Goal: Transaction & Acquisition: Purchase product/service

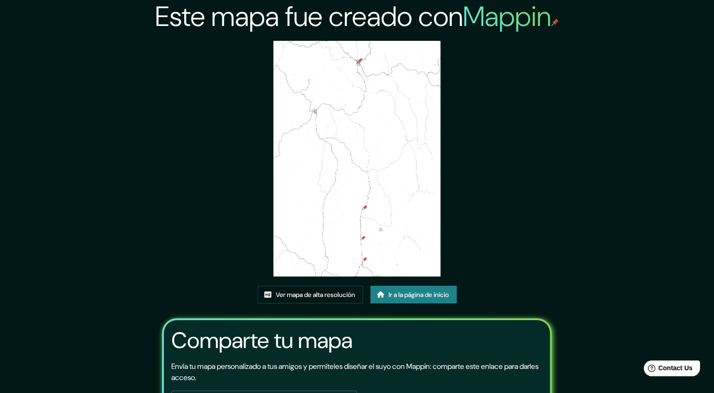
click at [436, 292] on font "Ir a la página de inicio" at bounding box center [419, 294] width 60 height 8
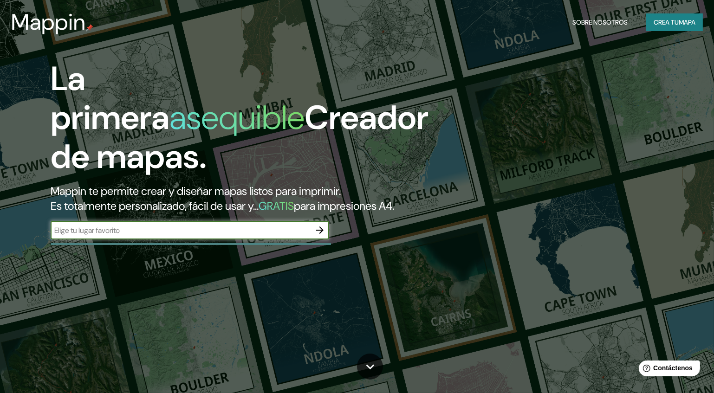
click at [210, 236] on input "text" at bounding box center [181, 230] width 260 height 11
type input "chuquisaca, [GEOGRAPHIC_DATA]"
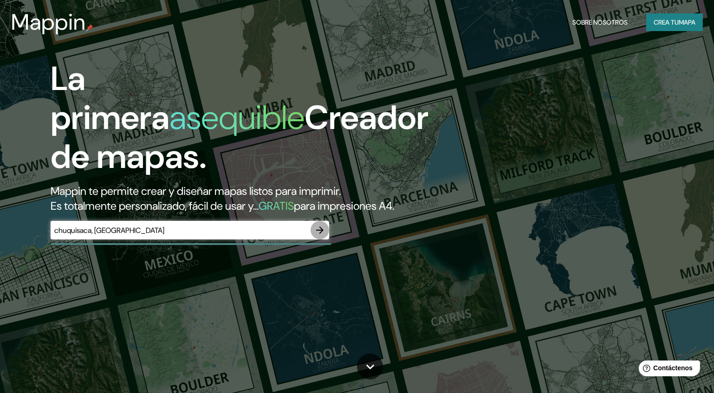
click at [323, 236] on icon "button" at bounding box center [319, 230] width 11 height 11
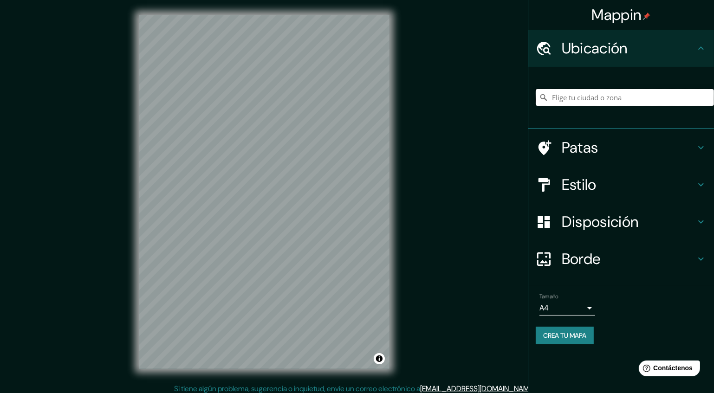
click at [597, 102] on input "Elige tu ciudad o zona" at bounding box center [624, 97] width 178 height 17
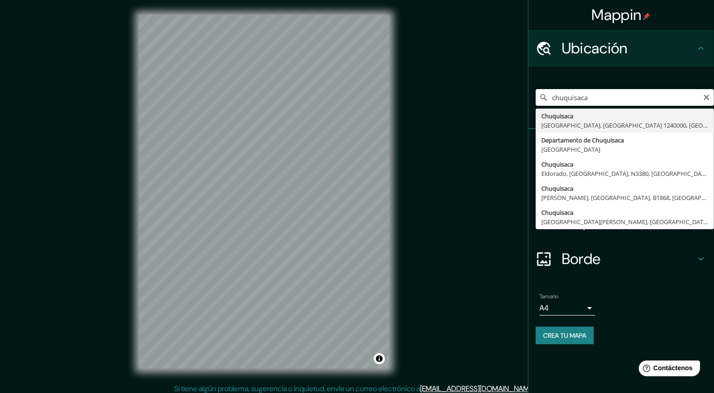
type input "Departamento de [GEOGRAPHIC_DATA], [GEOGRAPHIC_DATA]"
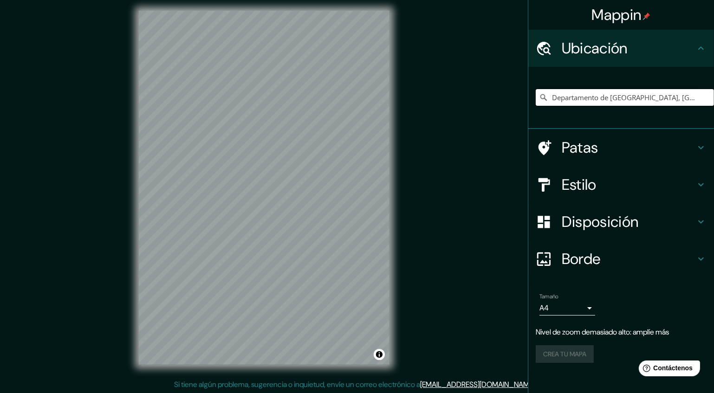
scroll to position [5, 0]
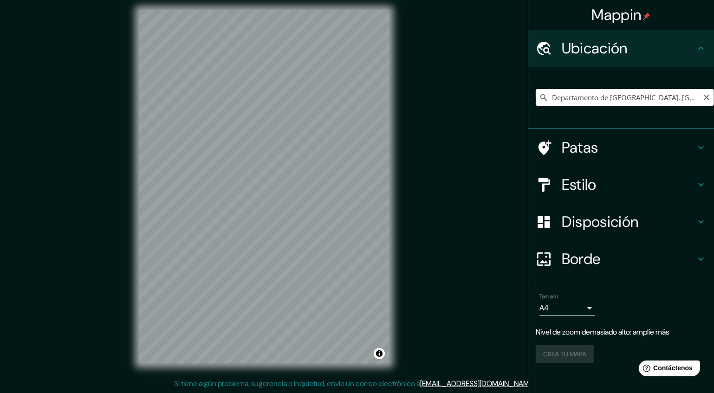
click at [603, 99] on input "Departamento de [GEOGRAPHIC_DATA], [GEOGRAPHIC_DATA]" at bounding box center [624, 97] width 178 height 17
click at [679, 99] on input "Departamento de [GEOGRAPHIC_DATA], [GEOGRAPHIC_DATA]" at bounding box center [624, 97] width 178 height 17
click at [632, 179] on h4 "Estilo" at bounding box center [628, 184] width 134 height 19
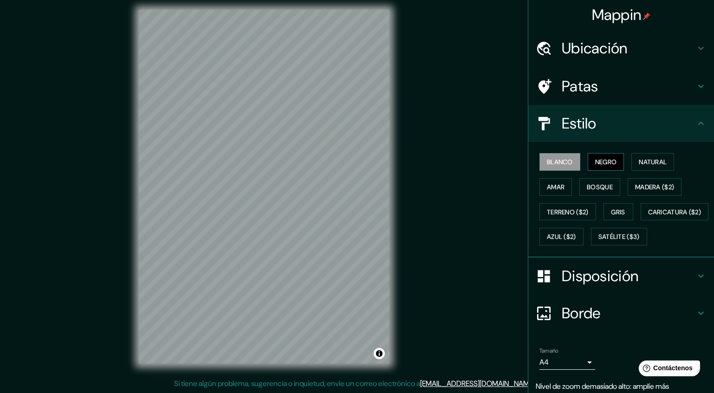
click at [601, 164] on font "Negro" at bounding box center [606, 162] width 22 height 8
click at [646, 162] on font "Natural" at bounding box center [652, 162] width 28 height 8
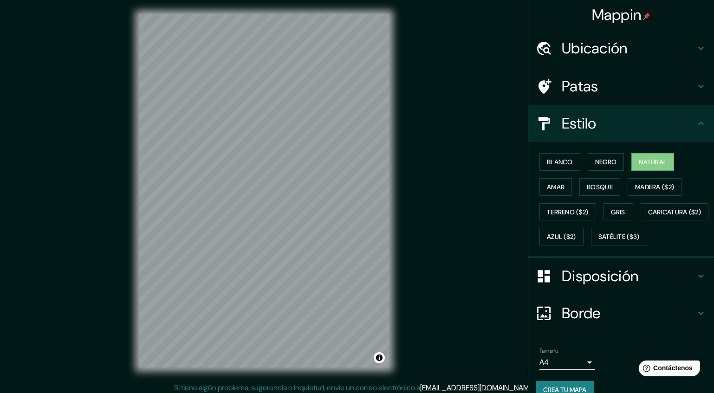
scroll to position [0, 0]
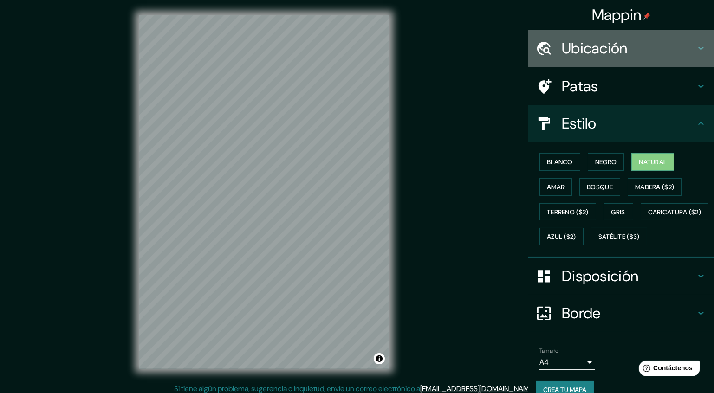
click at [659, 50] on h4 "Ubicación" at bounding box center [628, 48] width 134 height 19
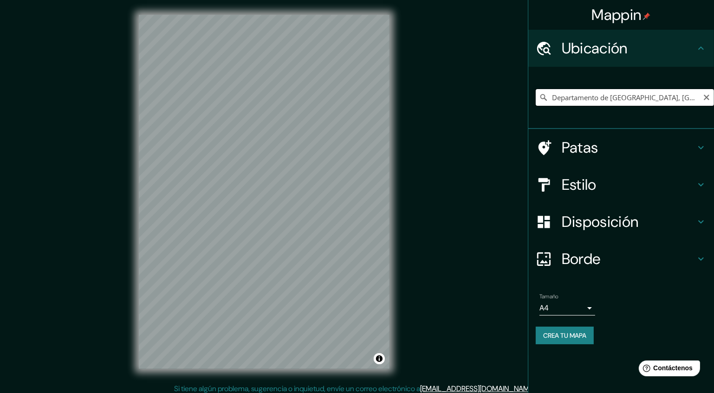
click at [678, 97] on input "Departamento de [GEOGRAPHIC_DATA], [GEOGRAPHIC_DATA]" at bounding box center [624, 97] width 178 height 17
drag, startPoint x: 678, startPoint y: 97, endPoint x: 561, endPoint y: 104, distance: 117.1
click at [561, 104] on input "Departamento de [GEOGRAPHIC_DATA], [GEOGRAPHIC_DATA]" at bounding box center [624, 97] width 178 height 17
click at [470, 122] on div "Mappin Ubicación Departamento de Chuquisaca, Bolivia Patas Estilo Disposición B…" at bounding box center [357, 199] width 714 height 398
click at [709, 98] on icon "Claro" at bounding box center [706, 97] width 7 height 7
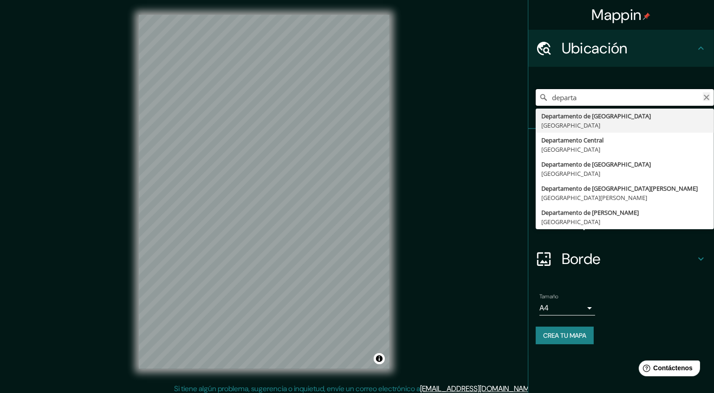
type input "departa"
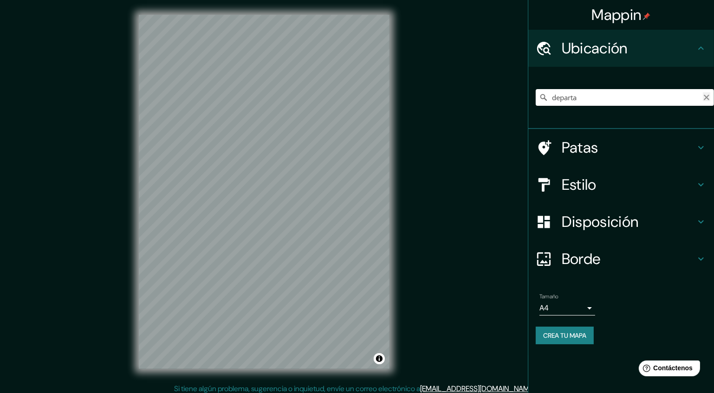
click at [707, 97] on icon "Claro" at bounding box center [706, 97] width 7 height 7
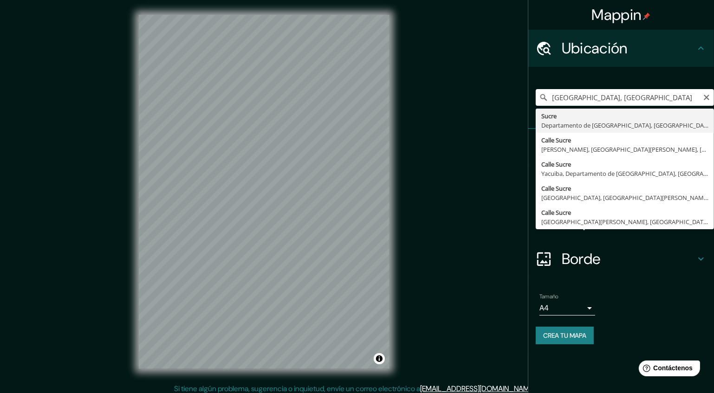
type input "[GEOGRAPHIC_DATA], Departamento de [GEOGRAPHIC_DATA], [GEOGRAPHIC_DATA]"
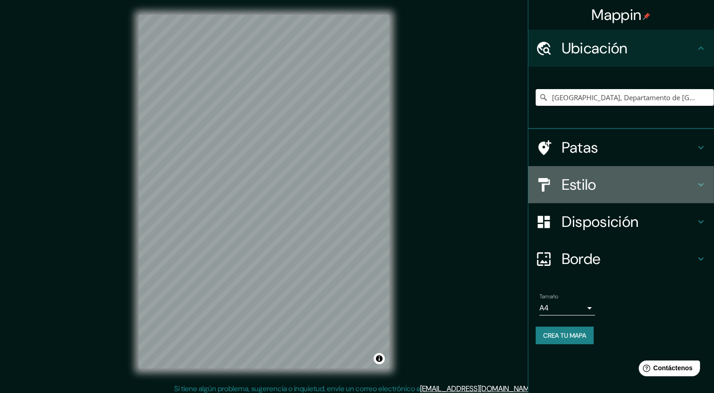
click at [628, 180] on h4 "Estilo" at bounding box center [628, 184] width 134 height 19
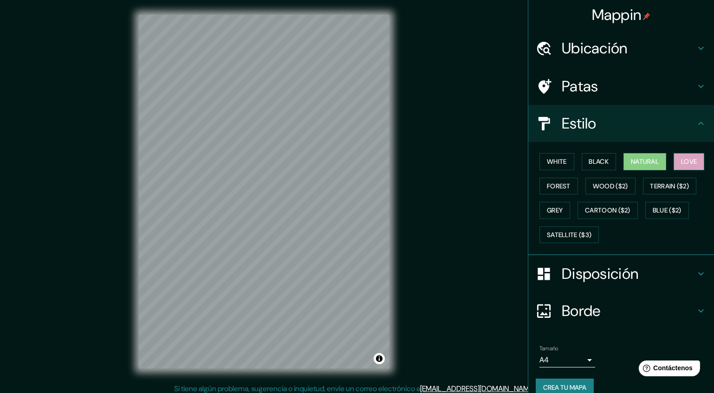
click at [690, 162] on button "Love" at bounding box center [688, 161] width 31 height 17
click at [561, 185] on button "Forest" at bounding box center [558, 186] width 39 height 17
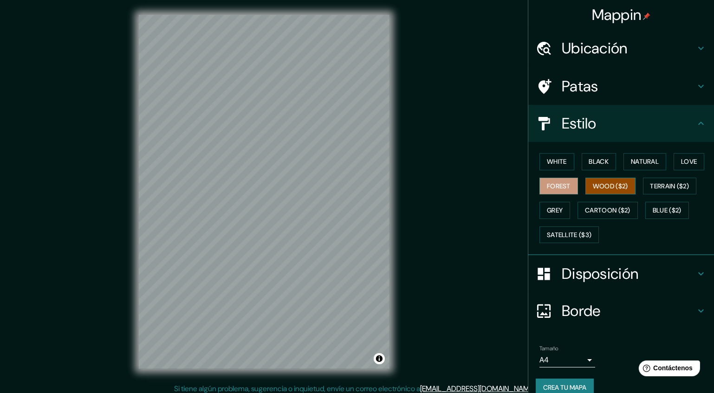
click at [600, 188] on button "Wood ($2)" at bounding box center [610, 186] width 50 height 17
click at [655, 186] on button "Terrain ($2)" at bounding box center [670, 186] width 54 height 17
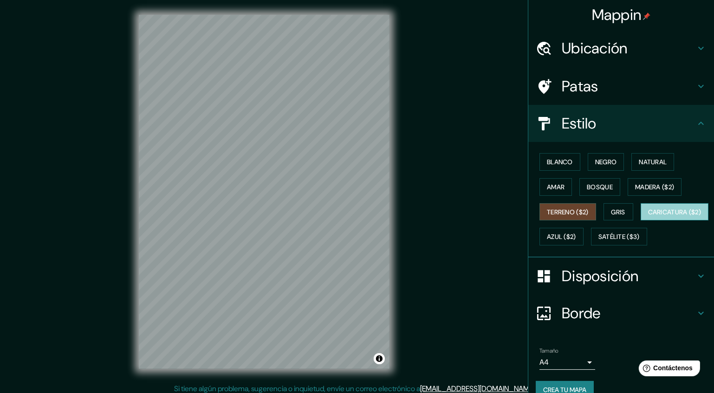
click at [648, 216] on font "Caricatura ($2)" at bounding box center [674, 212] width 53 height 8
click at [578, 248] on div "Blanco Negro Natural Amar Bosque Madera ($2) Terreno ($2) Gris Caricatura ($2) …" at bounding box center [624, 199] width 178 height 100
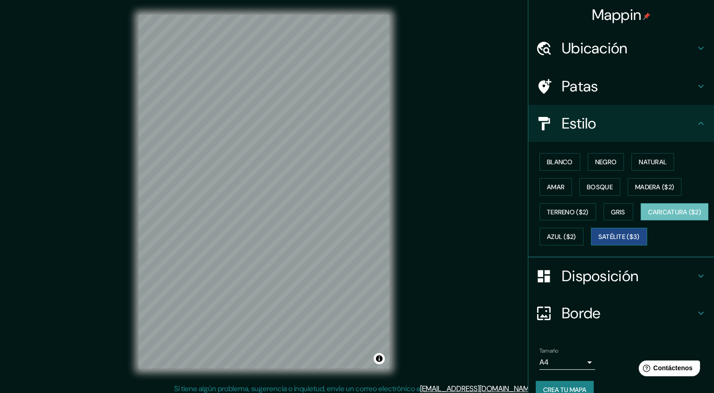
click at [598, 241] on font "Satélite ($3)" at bounding box center [618, 237] width 41 height 8
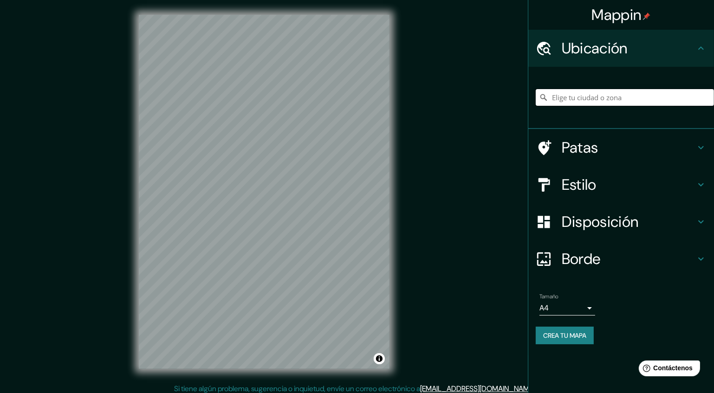
click at [595, 96] on input "Elige tu ciudad o zona" at bounding box center [624, 97] width 178 height 17
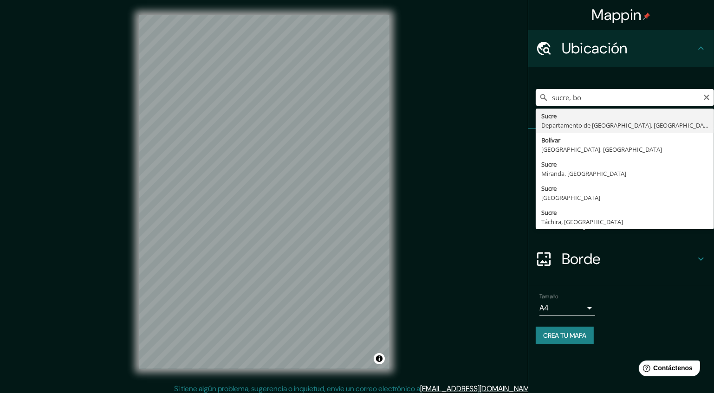
type input "[GEOGRAPHIC_DATA], Departamento de [GEOGRAPHIC_DATA], [GEOGRAPHIC_DATA]"
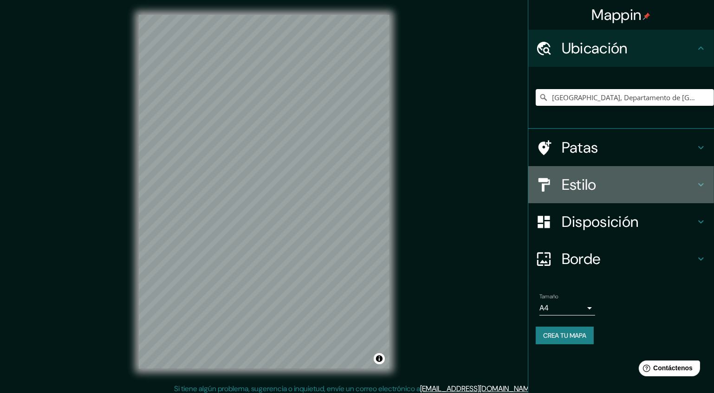
click at [604, 192] on h4 "Estilo" at bounding box center [628, 184] width 134 height 19
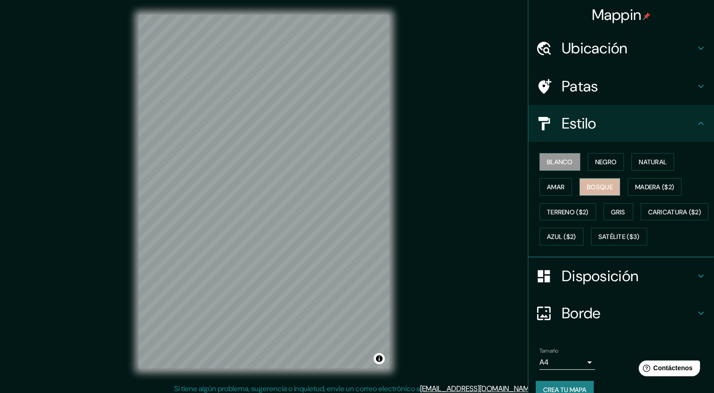
click at [601, 187] on font "Bosque" at bounding box center [600, 187] width 26 height 8
click at [642, 185] on font "Madera ($2)" at bounding box center [654, 187] width 39 height 8
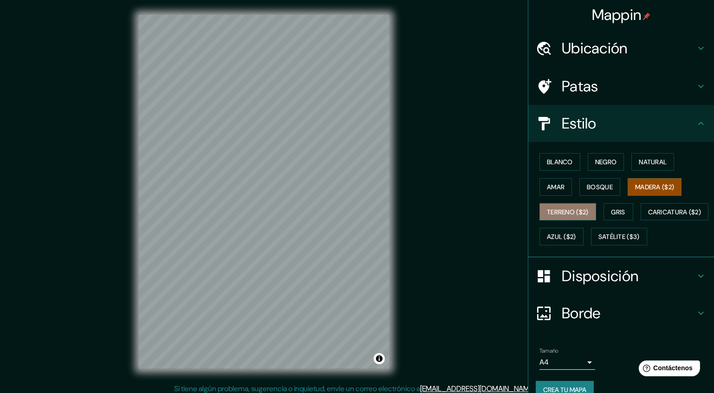
click at [567, 212] on font "Terreno ($2)" at bounding box center [568, 212] width 42 height 8
click at [617, 213] on font "Gris" at bounding box center [618, 212] width 14 height 8
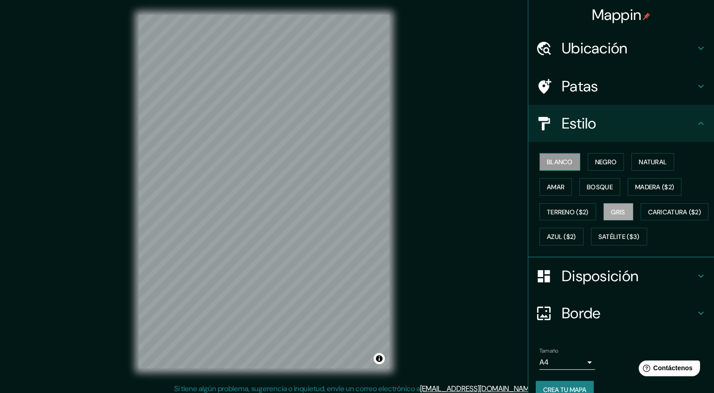
click at [550, 159] on font "Blanco" at bounding box center [560, 162] width 26 height 8
click at [606, 158] on font "Negro" at bounding box center [606, 162] width 22 height 8
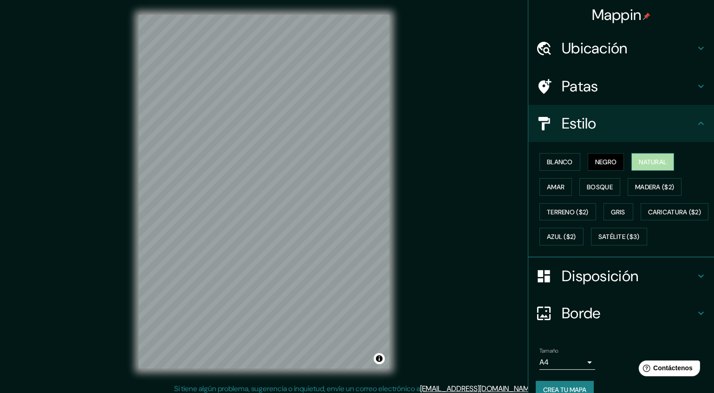
click at [654, 161] on font "Natural" at bounding box center [652, 162] width 28 height 8
click at [576, 233] on font "Azul ($2)" at bounding box center [561, 237] width 29 height 8
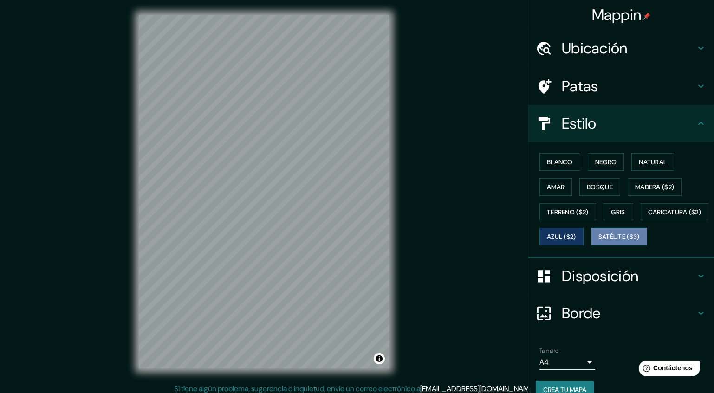
click at [598, 241] on font "Satélite ($3)" at bounding box center [618, 237] width 41 height 8
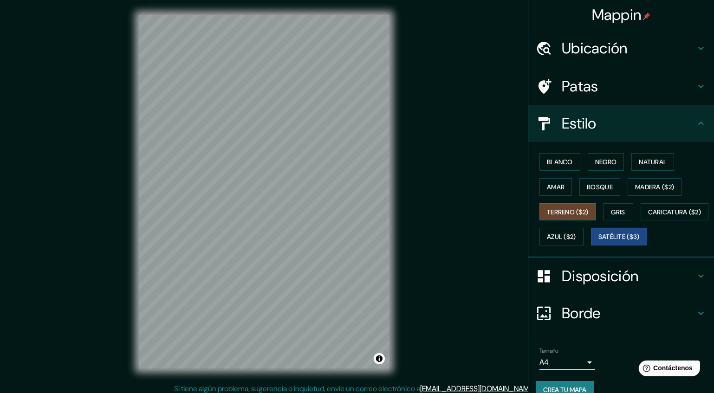
click at [565, 211] on font "Terreno ($2)" at bounding box center [568, 212] width 42 height 8
click at [562, 187] on button "Amar" at bounding box center [555, 187] width 32 height 18
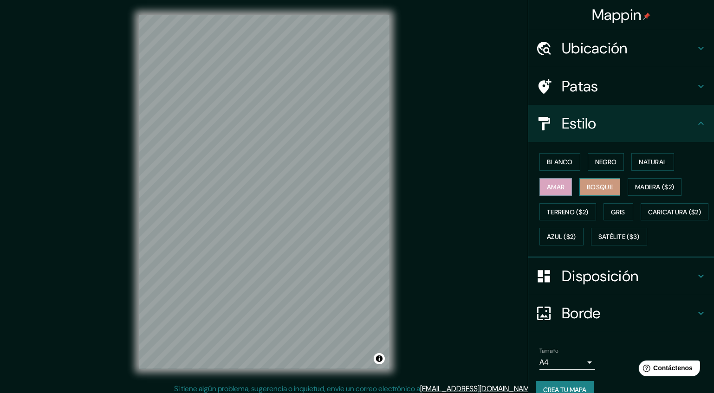
click at [597, 187] on font "Bosque" at bounding box center [600, 187] width 26 height 8
click at [651, 159] on font "Natural" at bounding box center [652, 162] width 28 height 8
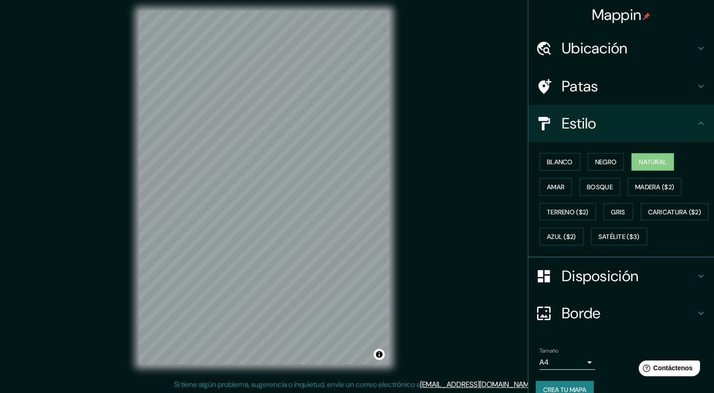
scroll to position [5, 0]
